Goal: Check status

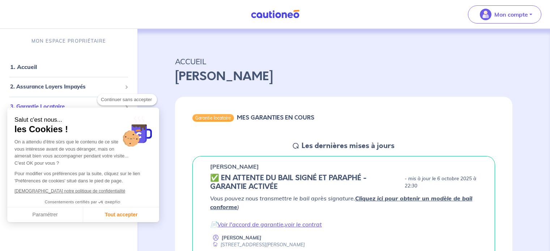
checkbox input "true"
click at [44, 101] on div "3. Garantie Locataire" at bounding box center [69, 107] width 132 height 14
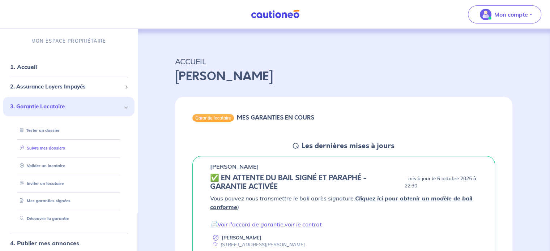
click at [49, 157] on li "Suivre mes dossiers" at bounding box center [69, 149] width 114 height 18
click at [50, 150] on link "Suivre mes dossiers" at bounding box center [41, 148] width 48 height 5
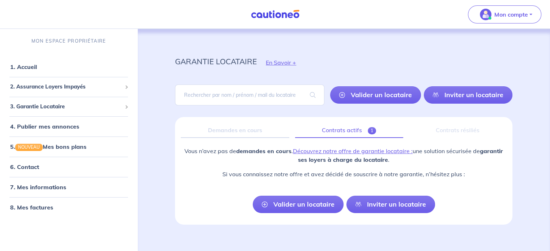
click at [351, 127] on link "Contrats actifs 1" at bounding box center [349, 130] width 108 height 15
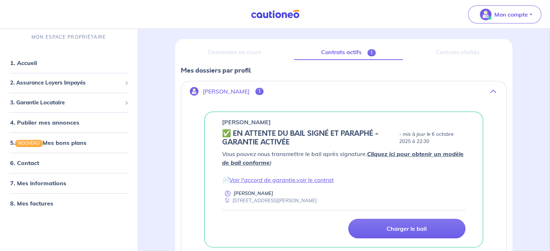
scroll to position [79, 0]
